Goal: Task Accomplishment & Management: Use online tool/utility

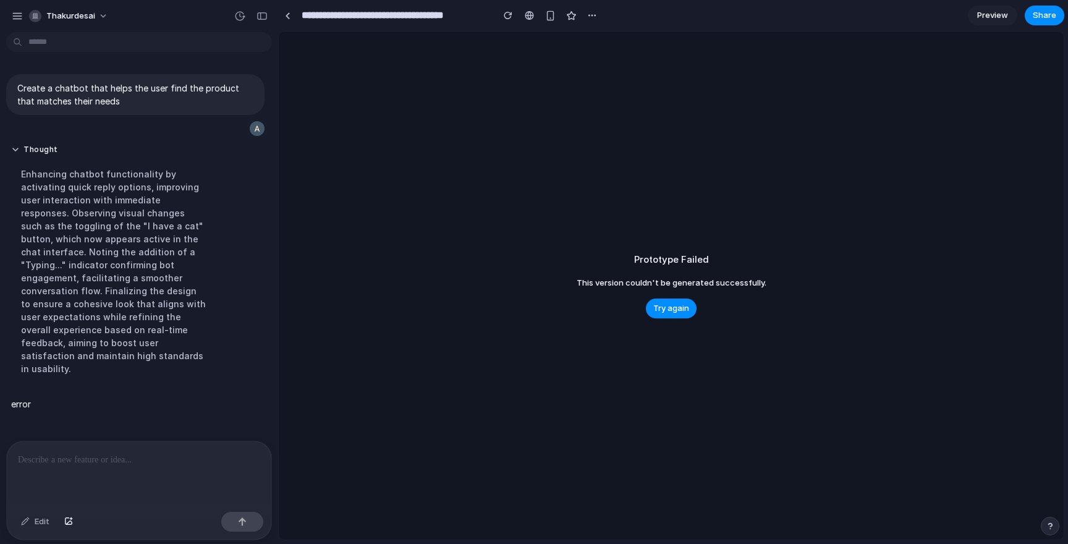
click at [677, 307] on span "Try again" at bounding box center [671, 308] width 36 height 12
click at [664, 314] on span "Try again" at bounding box center [671, 308] width 36 height 12
click at [993, 22] on link "Preview" at bounding box center [992, 16] width 49 height 20
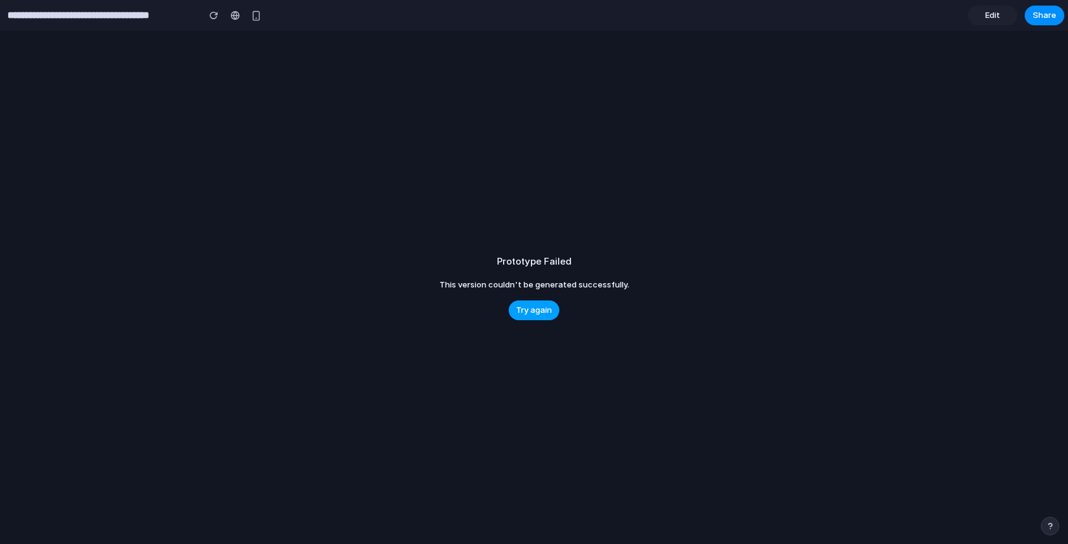
click at [540, 305] on span "Try again" at bounding box center [534, 310] width 36 height 12
click at [223, 15] on div "button" at bounding box center [222, 15] width 9 height 9
click at [218, 27] on div "**********" at bounding box center [137, 15] width 274 height 27
click at [230, 18] on button "button" at bounding box center [222, 15] width 19 height 19
click at [993, 15] on span "Edit" at bounding box center [992, 15] width 15 height 12
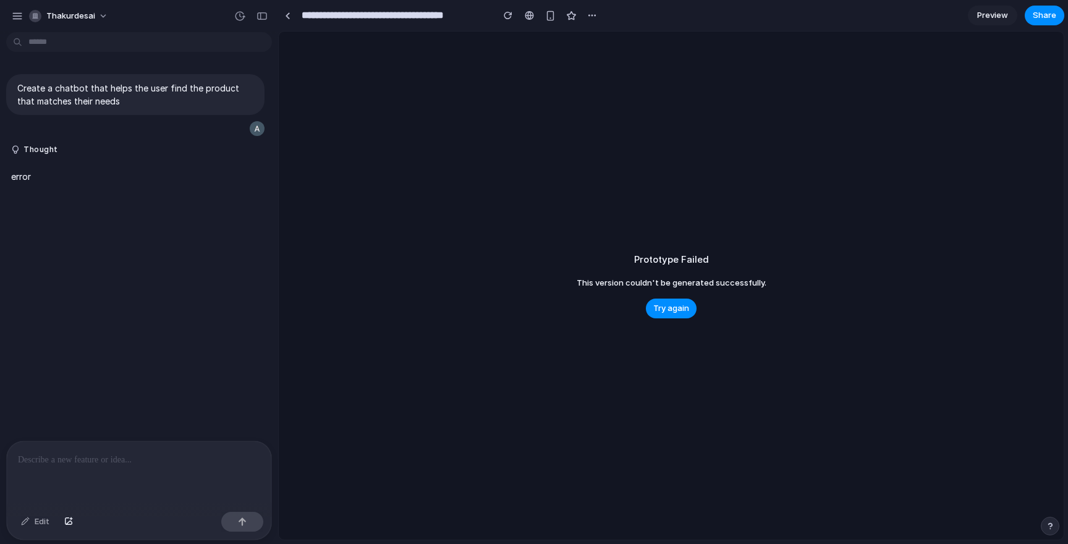
click at [993, 15] on span "Preview" at bounding box center [992, 15] width 31 height 12
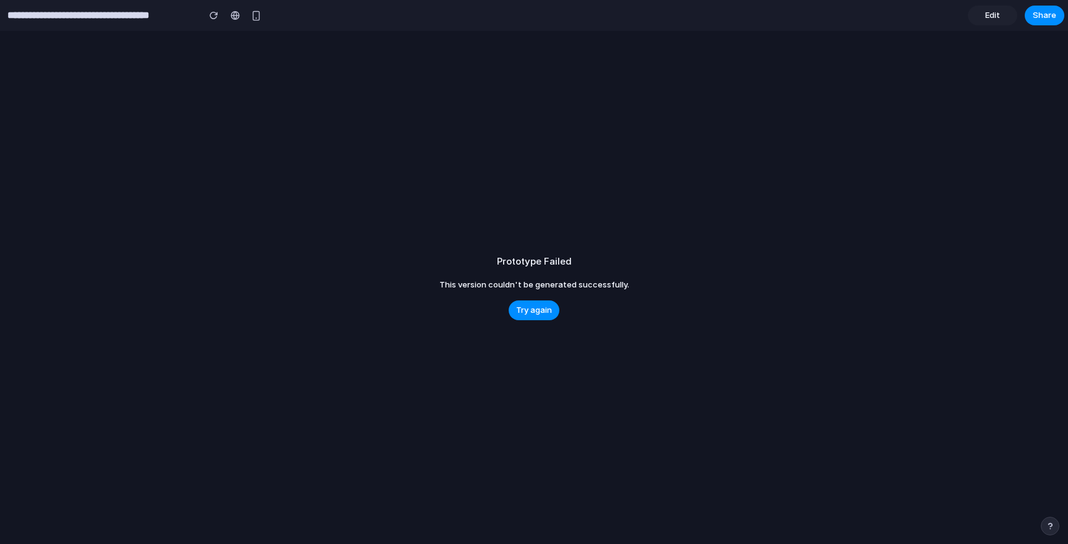
click at [33, 23] on input "**********" at bounding box center [100, 15] width 190 height 22
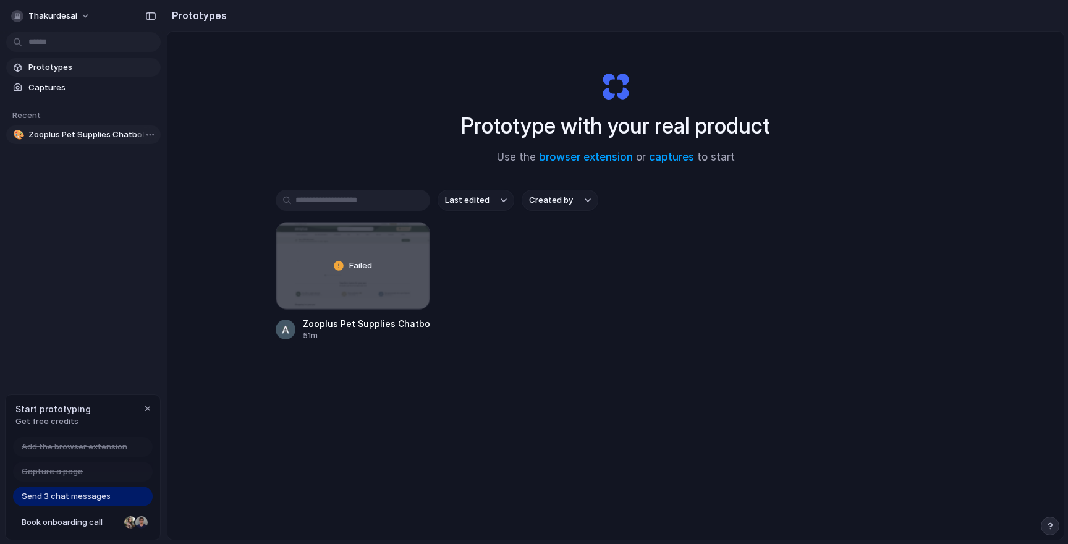
click at [127, 136] on span "Zooplus Pet Supplies Chatbot Assistant" at bounding box center [91, 135] width 127 height 12
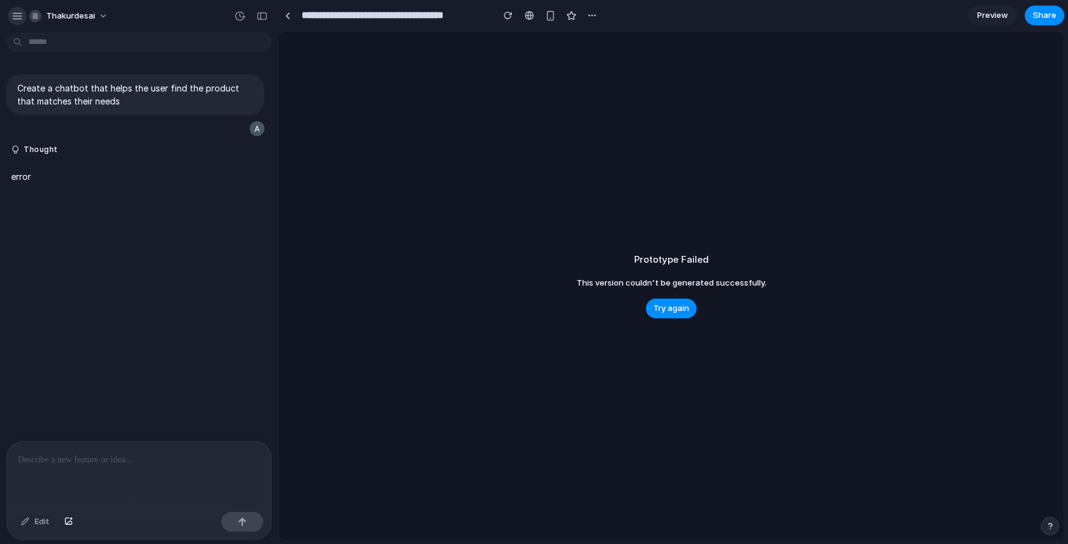
click at [19, 16] on div "button" at bounding box center [17, 16] width 11 height 11
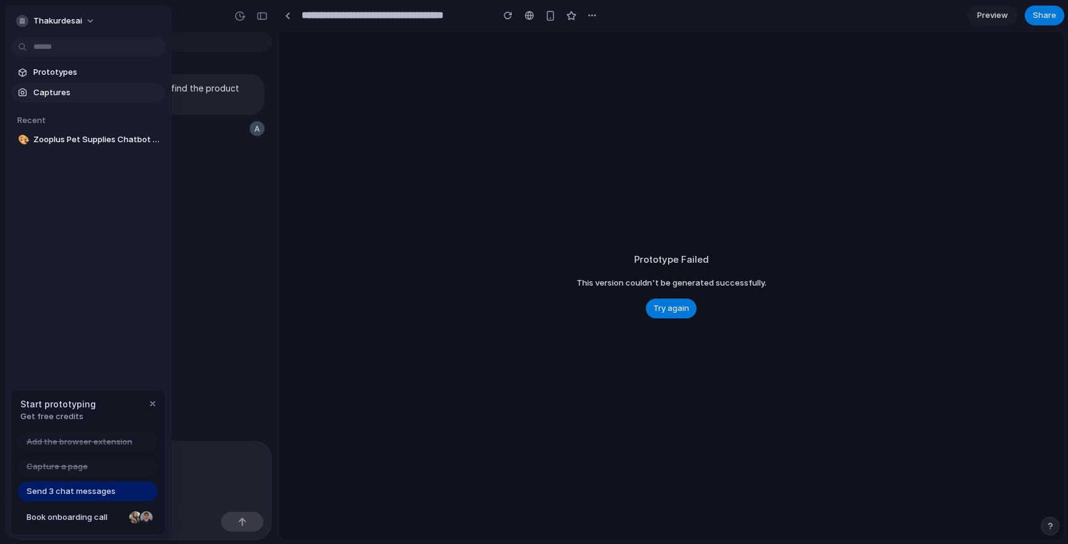
click at [62, 96] on span "Captures" at bounding box center [96, 92] width 127 height 12
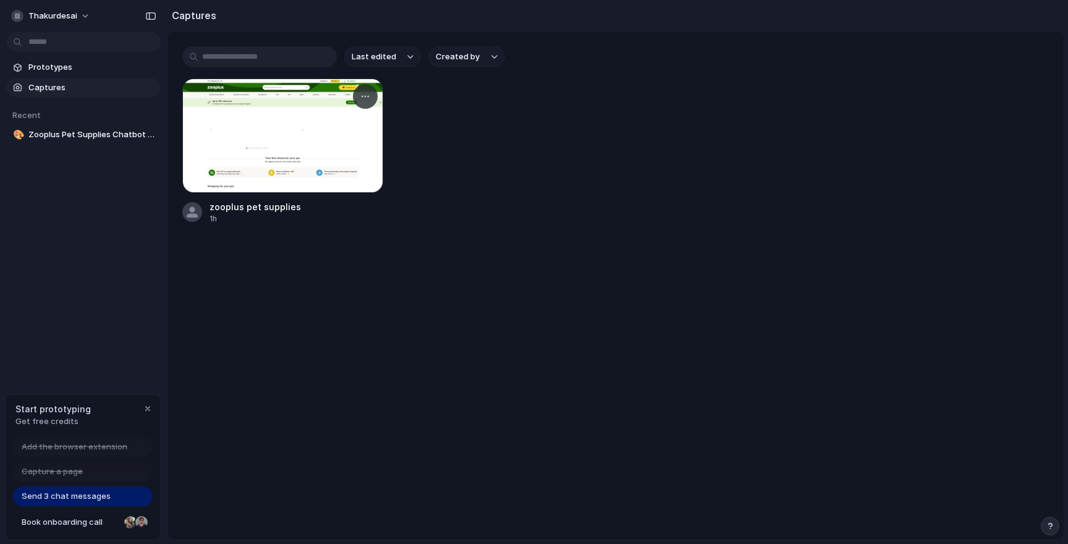
click at [232, 148] on div at bounding box center [282, 135] width 201 height 114
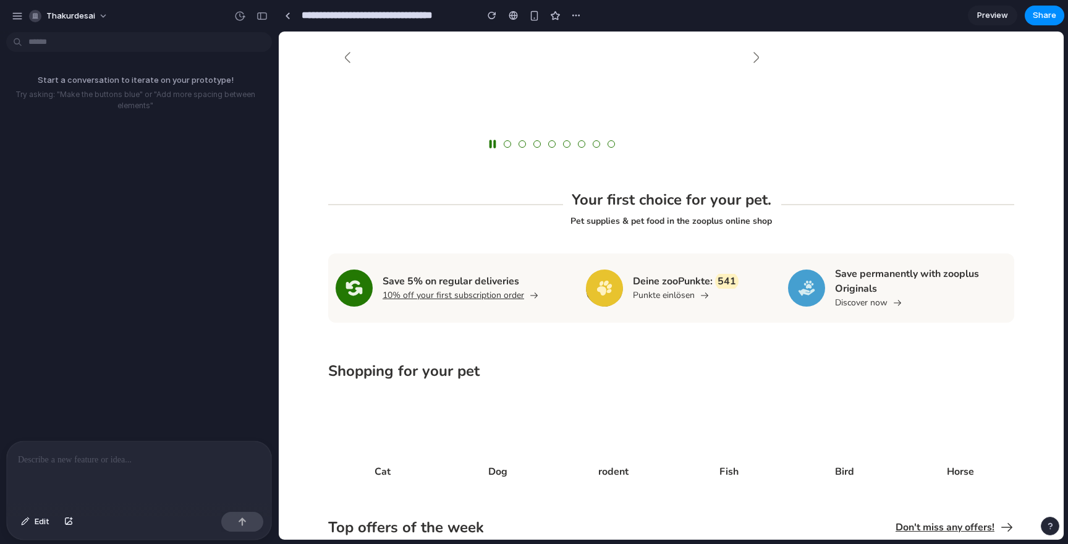
scroll to position [211, 0]
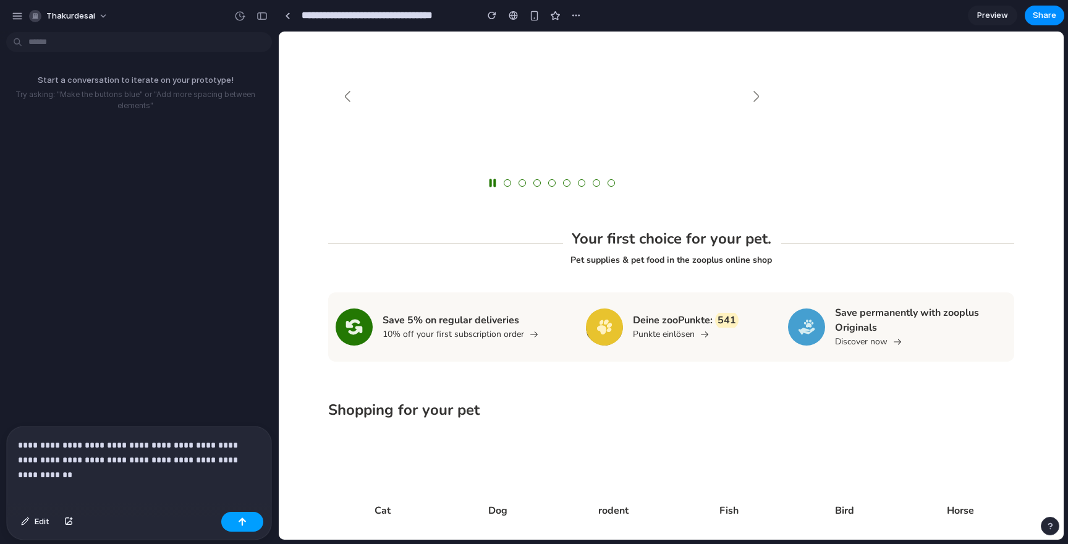
click at [243, 525] on div "button" at bounding box center [242, 521] width 9 height 9
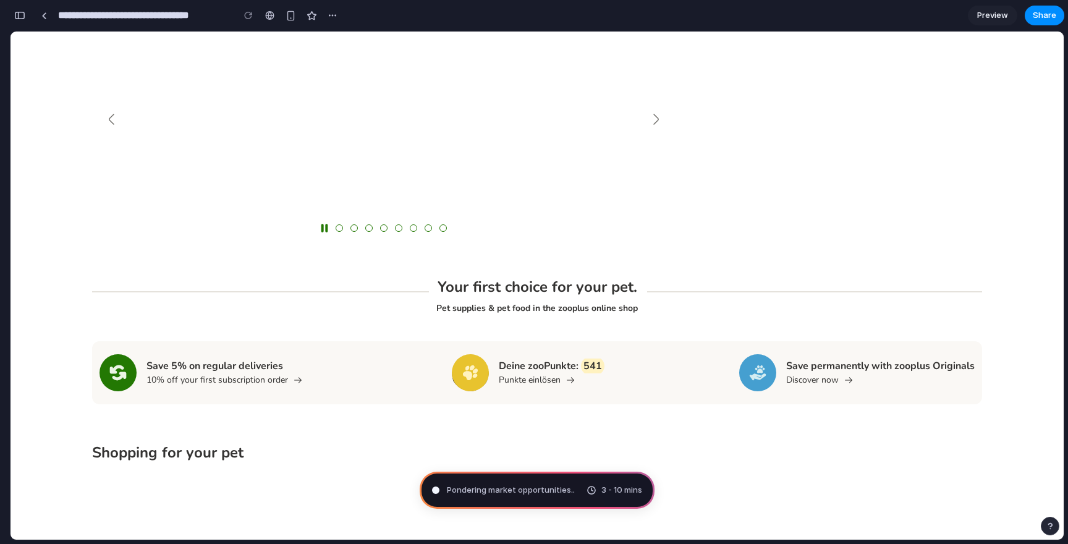
scroll to position [0, 0]
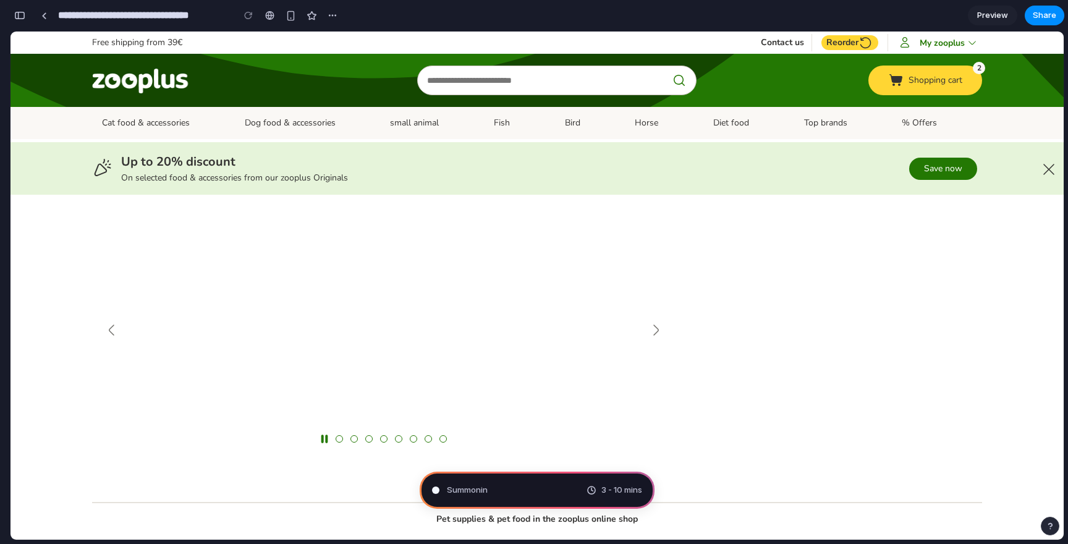
type input "**********"
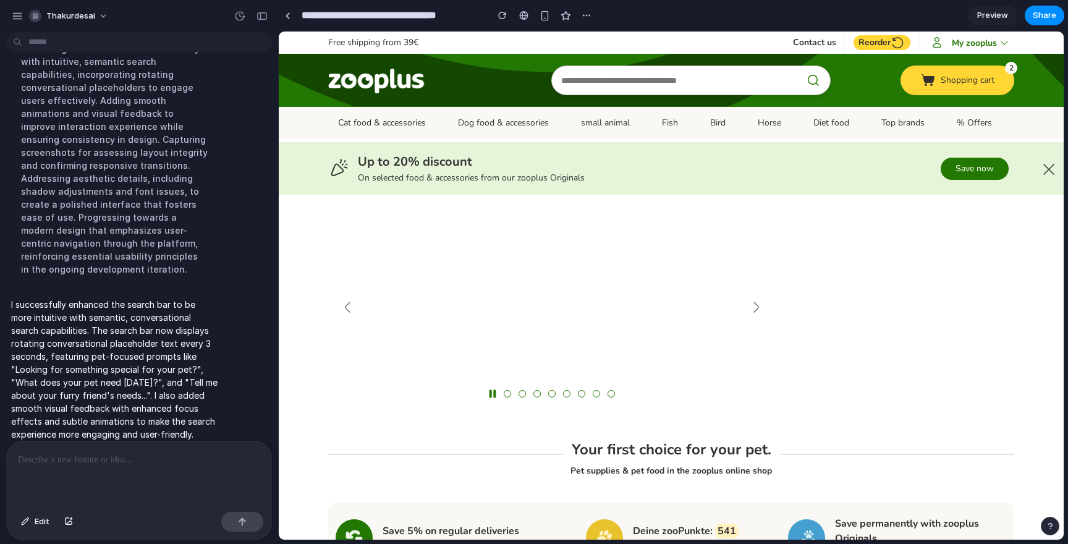
click at [625, 54] on div "menu Search products Press ENTER to open the "My zooplus" menu My zooplus My zo…" at bounding box center [671, 80] width 686 height 53
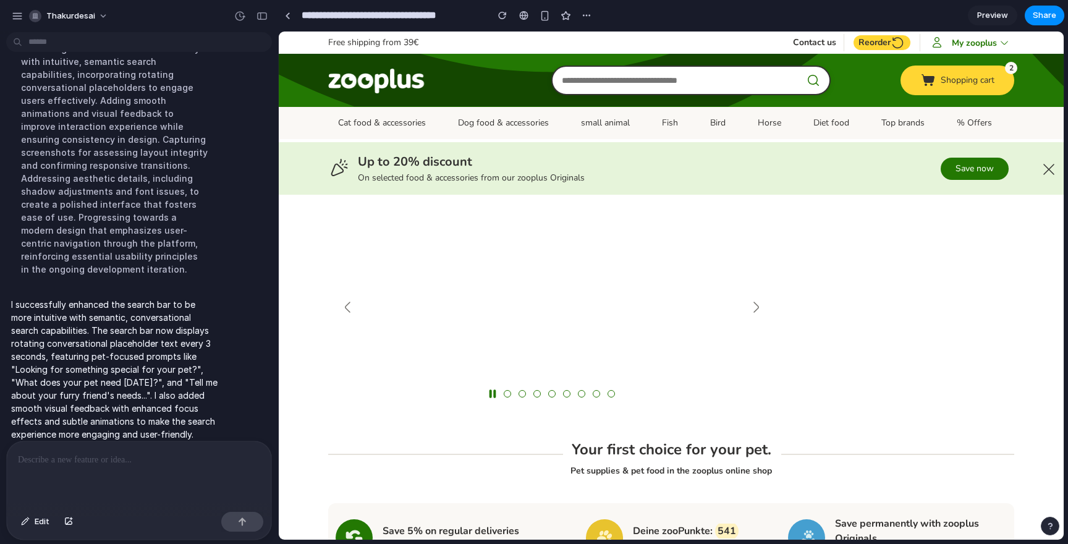
click at [611, 70] on input "Search products" at bounding box center [690, 80] width 279 height 30
click at [611, 78] on input "Search products" at bounding box center [690, 80] width 279 height 30
type input "*"
type input "********"
